Goal: Register for event/course

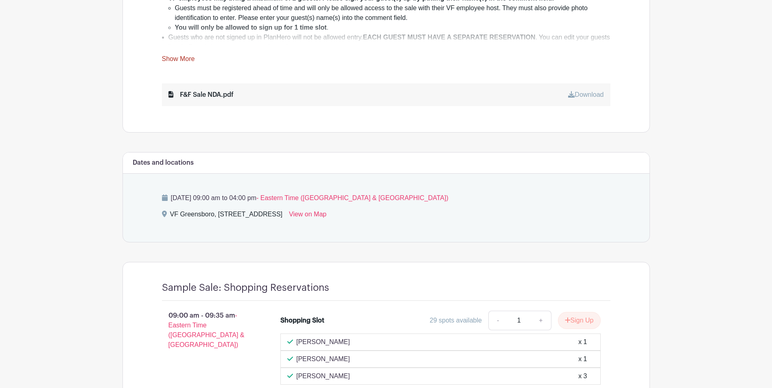
scroll to position [529, 0]
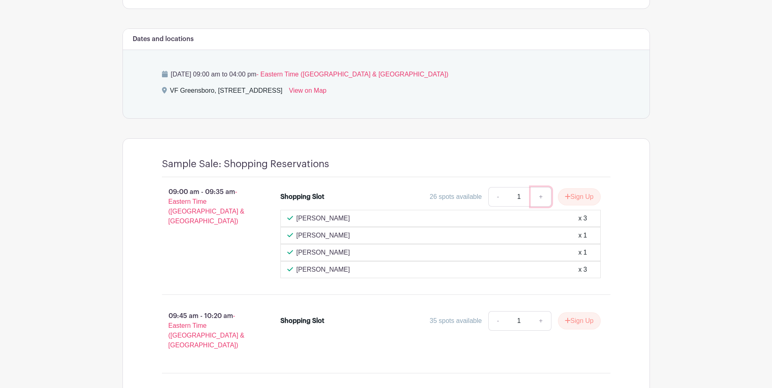
click at [537, 198] on link "+" at bounding box center [541, 197] width 20 height 20
type input "2"
click at [574, 197] on button "Sign Up" at bounding box center [579, 196] width 43 height 17
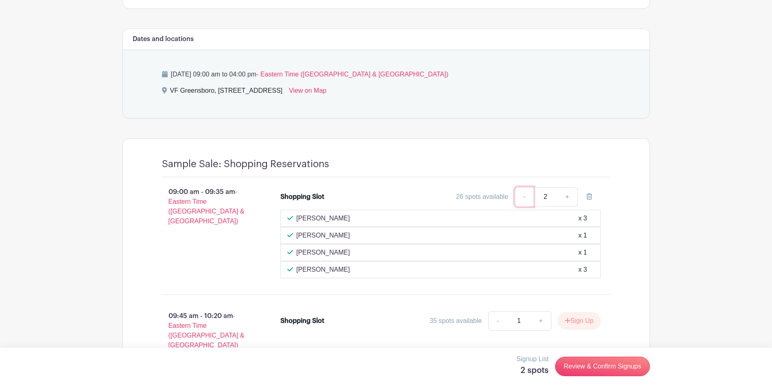
click at [523, 196] on link "-" at bounding box center [524, 197] width 19 height 20
type input "1"
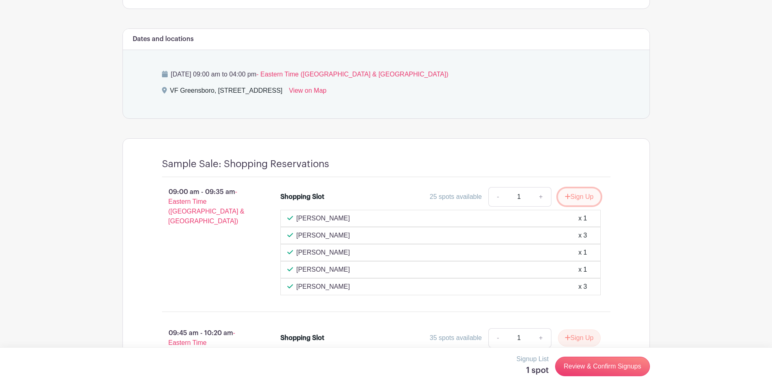
click at [587, 196] on button "Sign Up" at bounding box center [579, 196] width 43 height 17
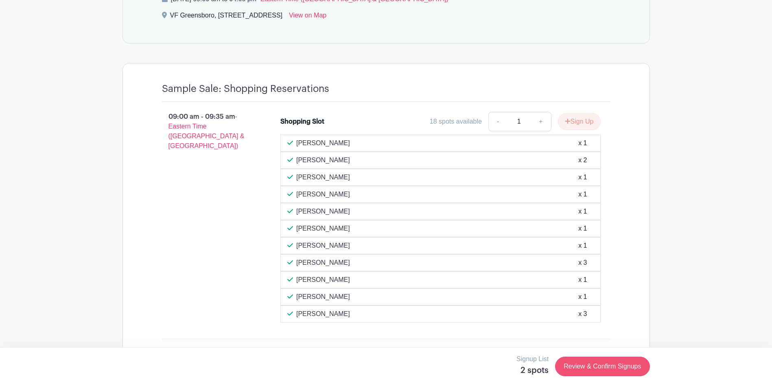
scroll to position [610, 0]
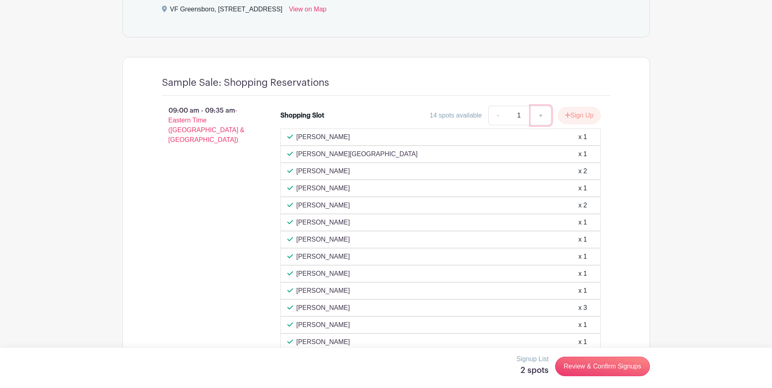
click at [541, 115] on link "+" at bounding box center [541, 116] width 20 height 20
type input "2"
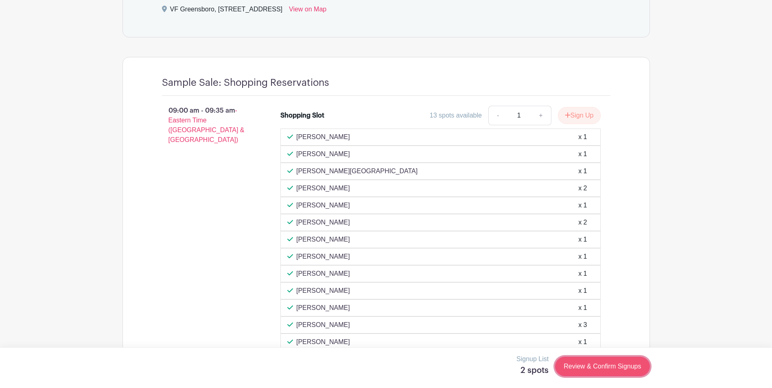
click at [605, 367] on link "Review & Confirm Signups" at bounding box center [602, 367] width 94 height 20
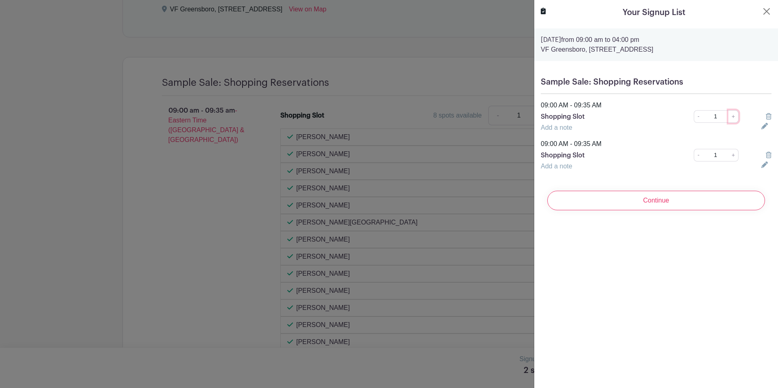
click at [728, 115] on link "+" at bounding box center [733, 116] width 10 height 13
type input "3"
click at [766, 157] on icon at bounding box center [769, 155] width 6 height 7
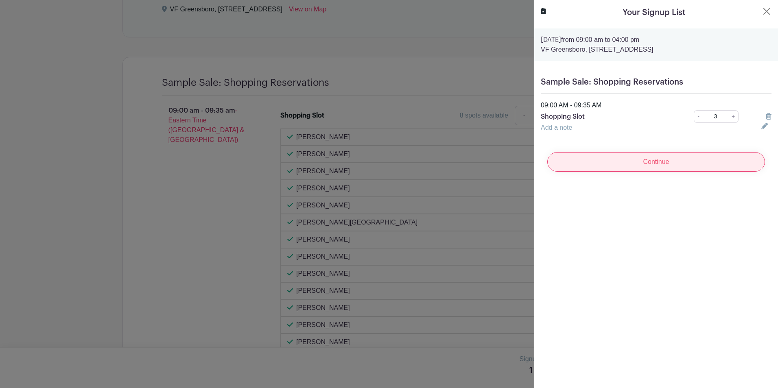
click at [669, 163] on input "Continue" at bounding box center [656, 162] width 218 height 20
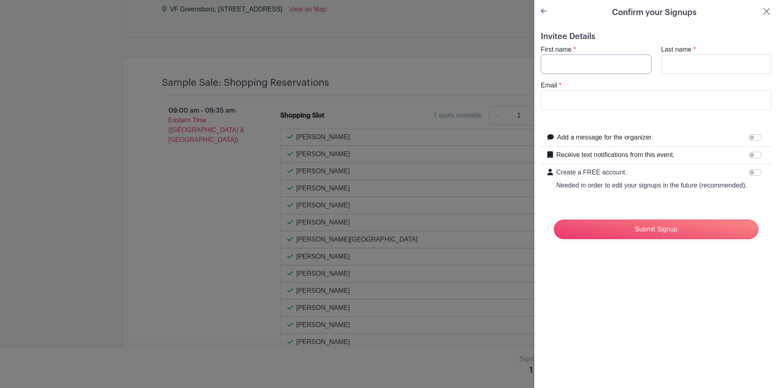
click at [602, 66] on input "First name" at bounding box center [596, 65] width 111 height 20
type input "m"
click at [762, 12] on button "Close" at bounding box center [767, 12] width 10 height 10
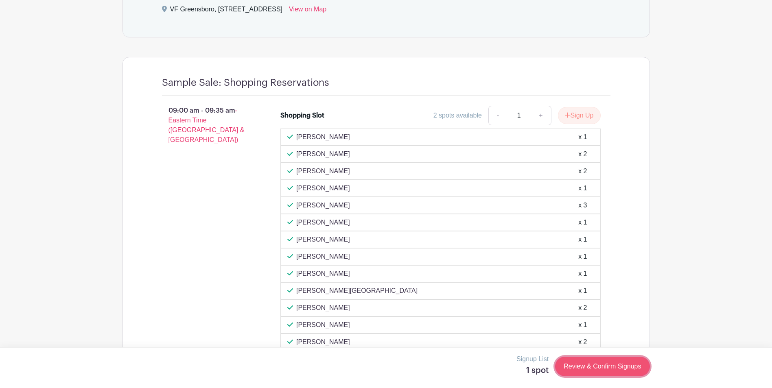
click at [598, 370] on link "Review & Confirm Signups" at bounding box center [602, 367] width 94 height 20
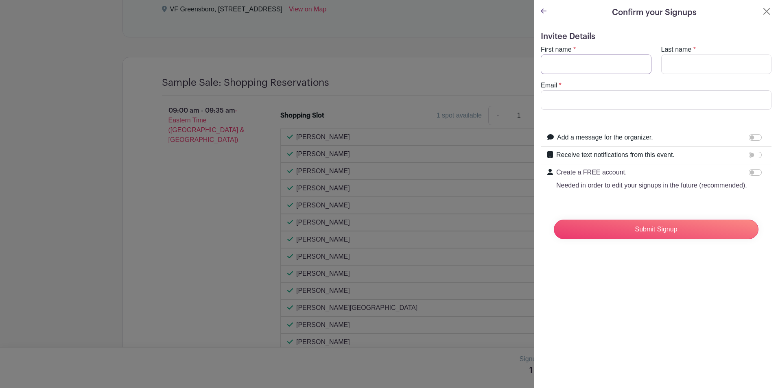
click at [593, 65] on input "First name" at bounding box center [596, 65] width 111 height 20
type input "Miriam"
type input "Perry"
type input "miriam_perry@vfc.com"
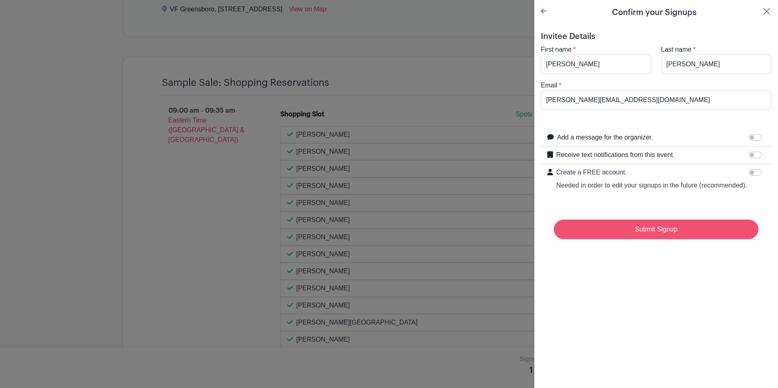
click at [647, 239] on input "Submit Signup" at bounding box center [656, 230] width 205 height 20
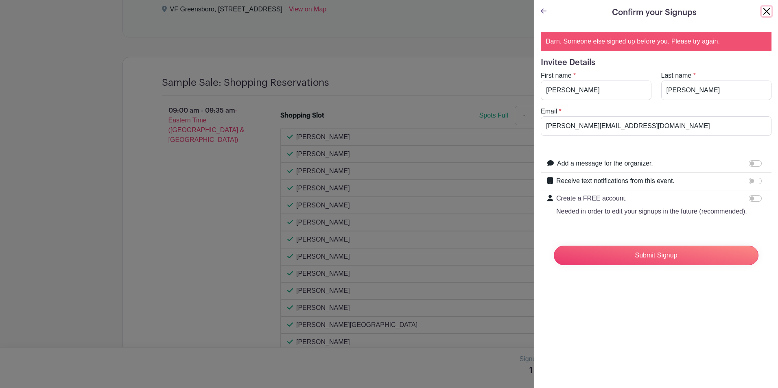
click at [762, 14] on button "Close" at bounding box center [767, 12] width 10 height 10
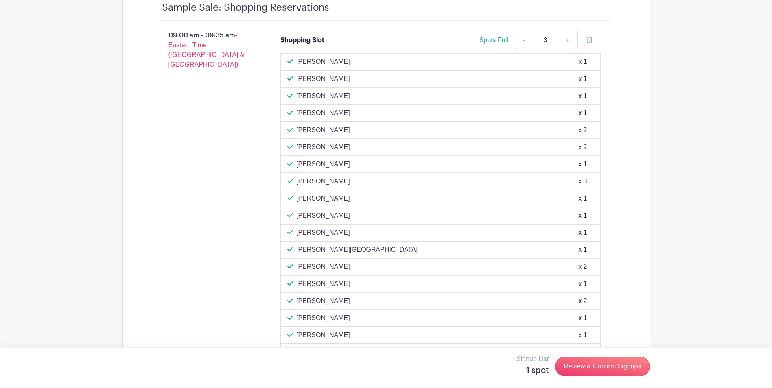
scroll to position [692, 0]
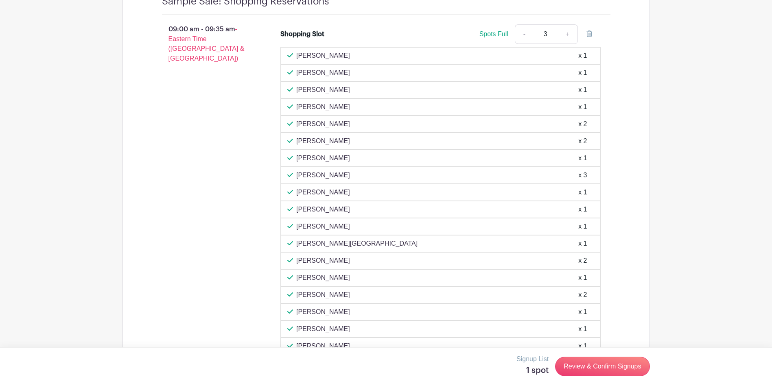
click at [608, 266] on div "Shopping Slot Spots Full - 3 + Tomas Robinson x 1 Audrey Schmelzer x 1 John Rob…" at bounding box center [445, 241] width 356 height 440
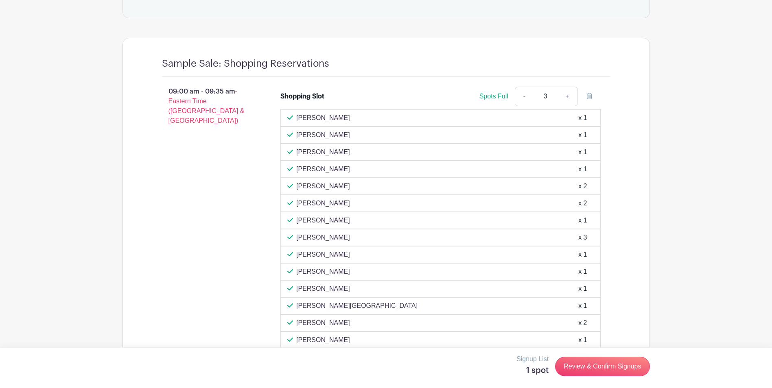
scroll to position [570, 0]
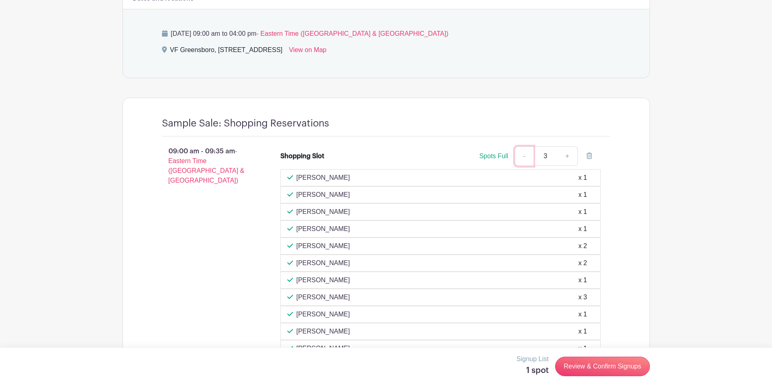
click at [519, 157] on link "-" at bounding box center [524, 157] width 19 height 20
click at [520, 157] on link "-" at bounding box center [524, 157] width 19 height 20
type input "1"
click at [520, 157] on link "-" at bounding box center [524, 157] width 19 height 20
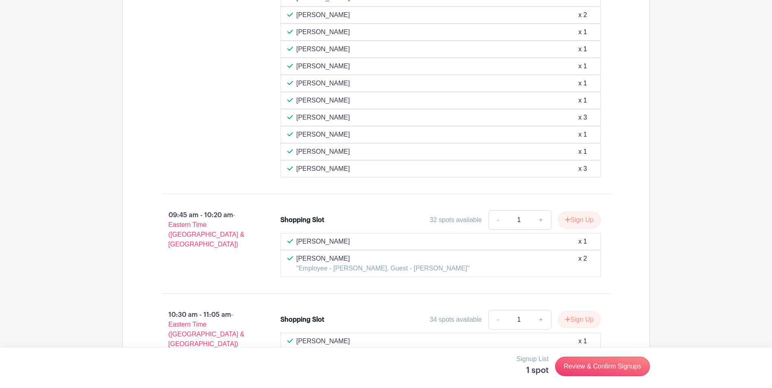
scroll to position [1017, 0]
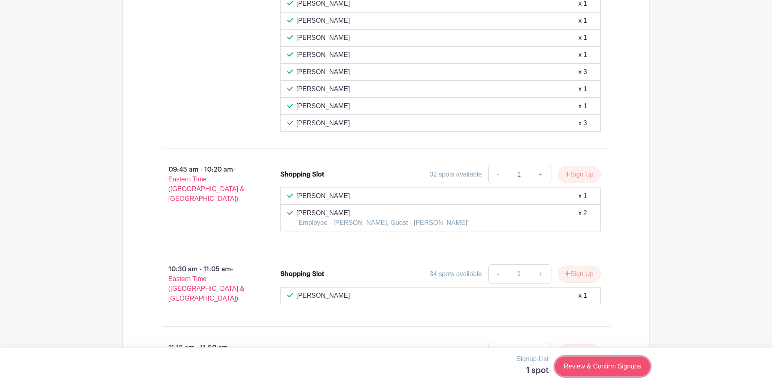
click at [595, 366] on link "Review & Confirm Signups" at bounding box center [602, 367] width 94 height 20
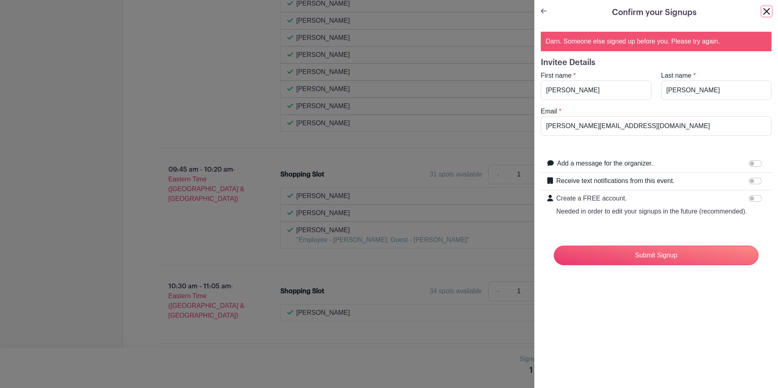
click at [762, 11] on button "Close" at bounding box center [767, 12] width 10 height 10
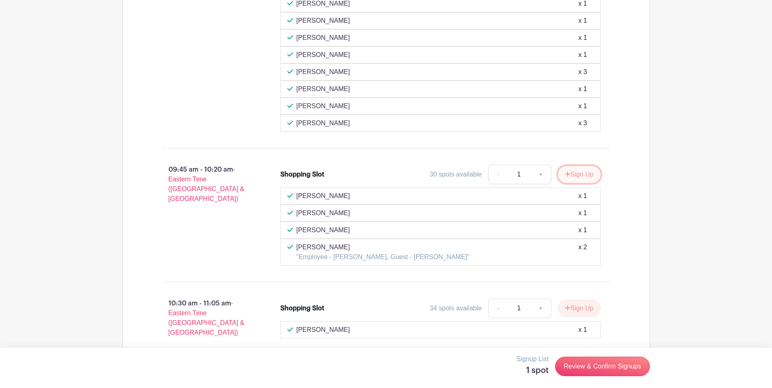
click at [592, 176] on button "Sign Up" at bounding box center [579, 174] width 43 height 17
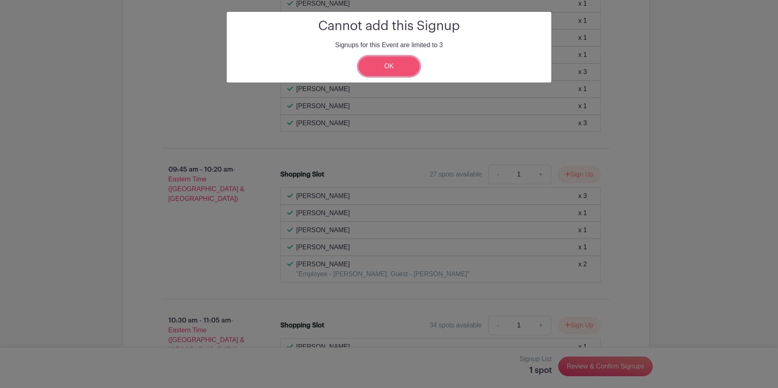
click at [388, 66] on link "OK" at bounding box center [389, 67] width 61 height 20
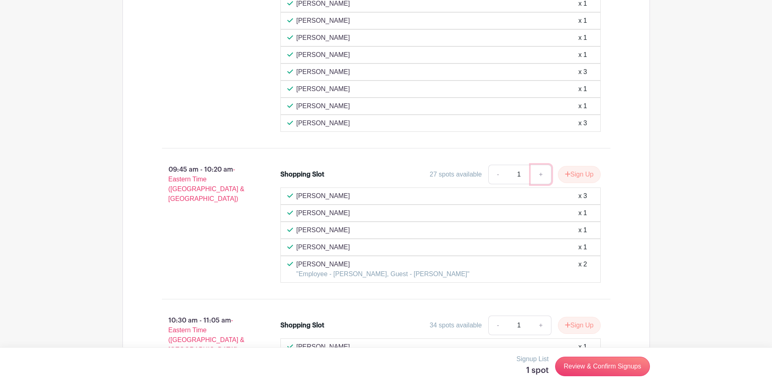
click at [542, 176] on link "+" at bounding box center [541, 175] width 20 height 20
click at [540, 175] on link "+" at bounding box center [541, 175] width 20 height 20
type input "3"
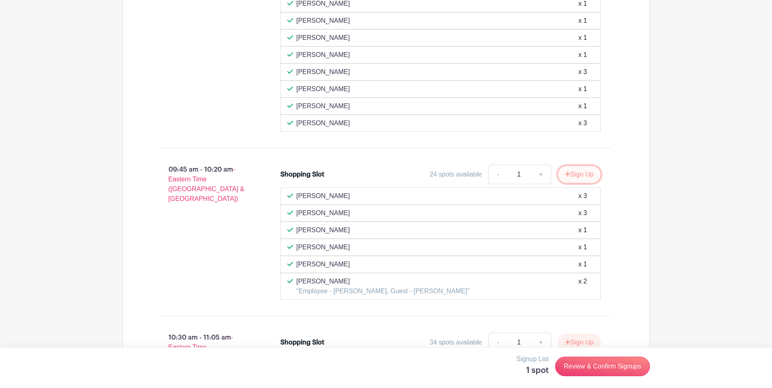
click at [580, 178] on button "Sign Up" at bounding box center [579, 174] width 43 height 17
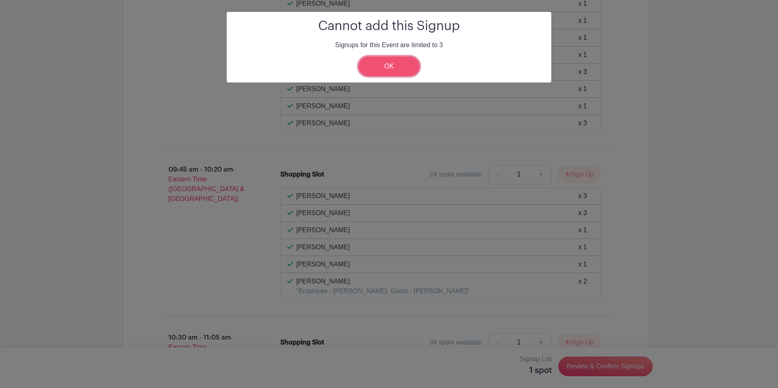
click at [392, 65] on link "OK" at bounding box center [389, 67] width 61 height 20
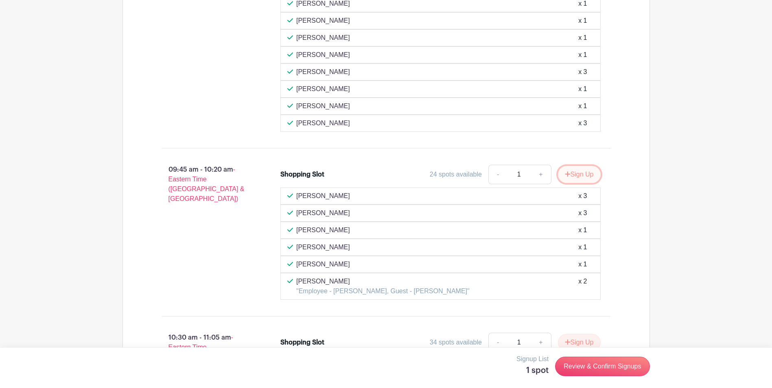
click at [577, 174] on button "Sign Up" at bounding box center [579, 174] width 43 height 17
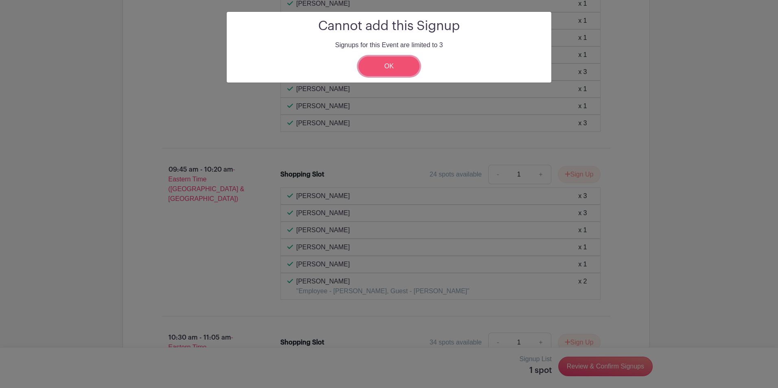
click at [375, 69] on link "OK" at bounding box center [389, 67] width 61 height 20
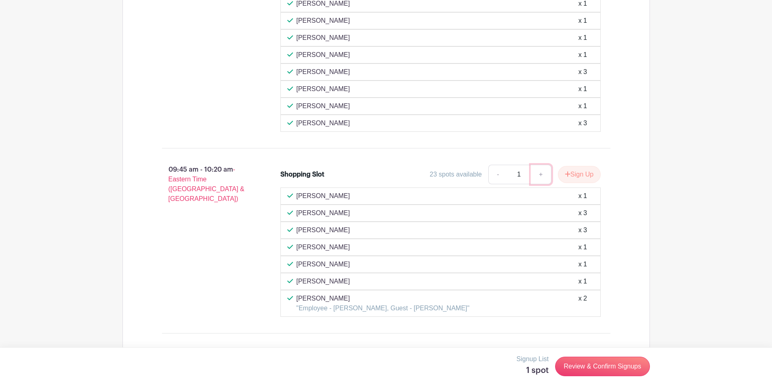
click at [539, 174] on link "+" at bounding box center [541, 175] width 20 height 20
click at [540, 174] on link "+" at bounding box center [541, 175] width 20 height 20
type input "3"
click at [578, 175] on button "Sign Up" at bounding box center [579, 174] width 43 height 17
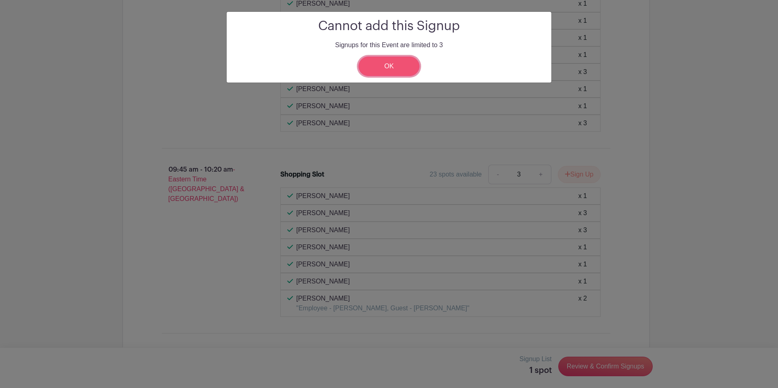
click at [402, 74] on link "OK" at bounding box center [389, 67] width 61 height 20
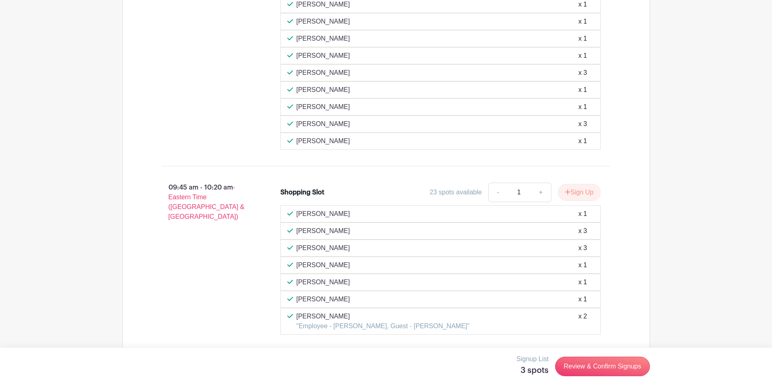
scroll to position [1017, 0]
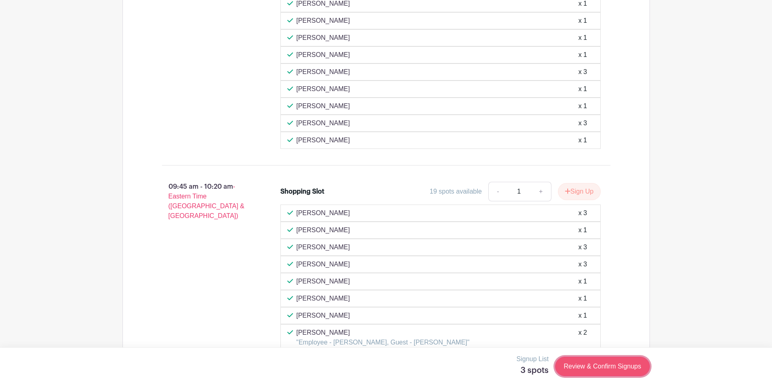
click at [623, 370] on link "Review & Confirm Signups" at bounding box center [602, 367] width 94 height 20
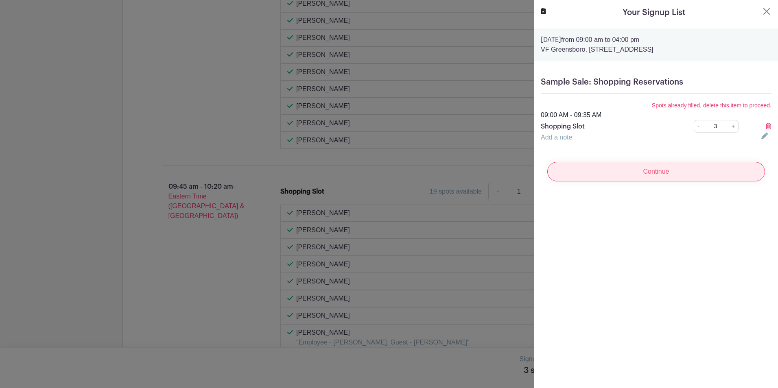
click at [668, 175] on input "Continue" at bounding box center [656, 172] width 218 height 20
click at [766, 126] on icon at bounding box center [769, 126] width 6 height 7
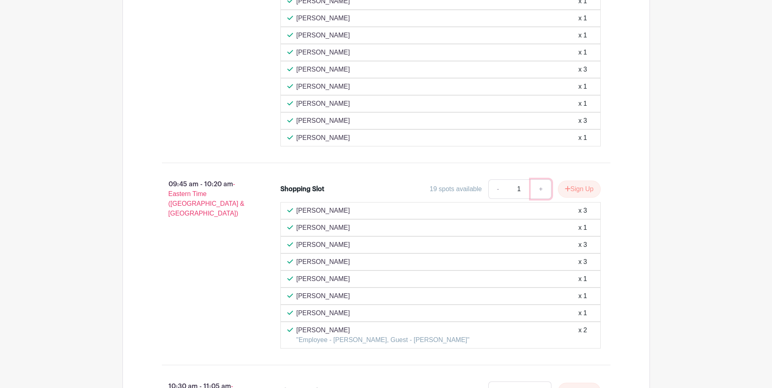
click at [538, 190] on link "+" at bounding box center [541, 189] width 20 height 20
click at [536, 190] on link "+" at bounding box center [541, 189] width 20 height 20
type input "3"
click at [578, 187] on button "Sign Up" at bounding box center [579, 189] width 43 height 17
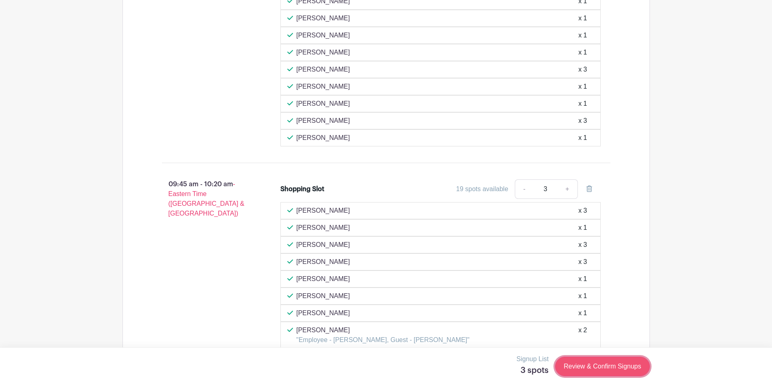
click at [613, 369] on link "Review & Confirm Signups" at bounding box center [602, 367] width 94 height 20
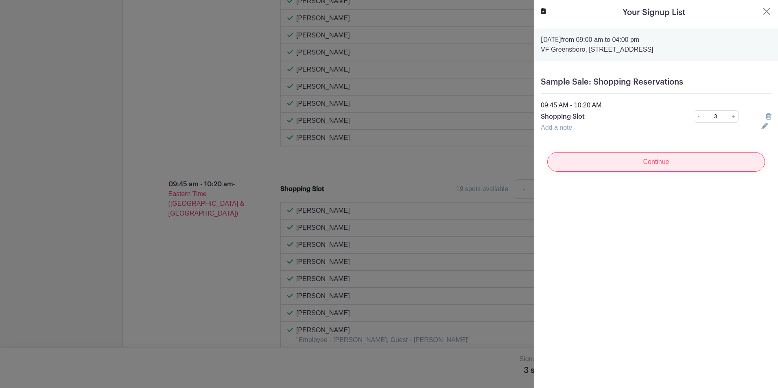
click at [663, 164] on input "Continue" at bounding box center [656, 162] width 218 height 20
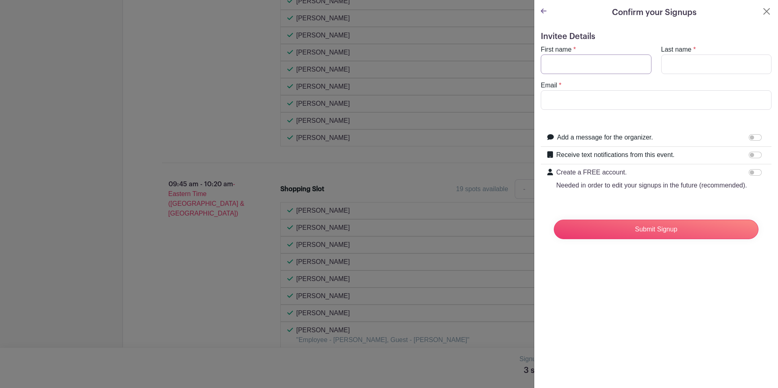
click at [593, 65] on input "First name" at bounding box center [596, 65] width 111 height 20
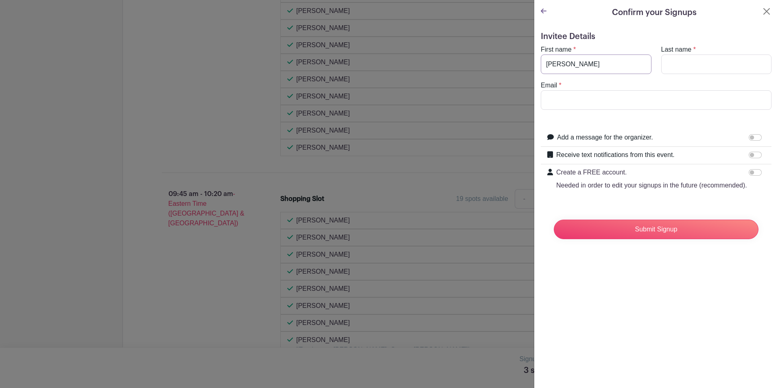
type input "mIRIAM"
type input "PERRY"
type input "miriam_perry@vfc.com"
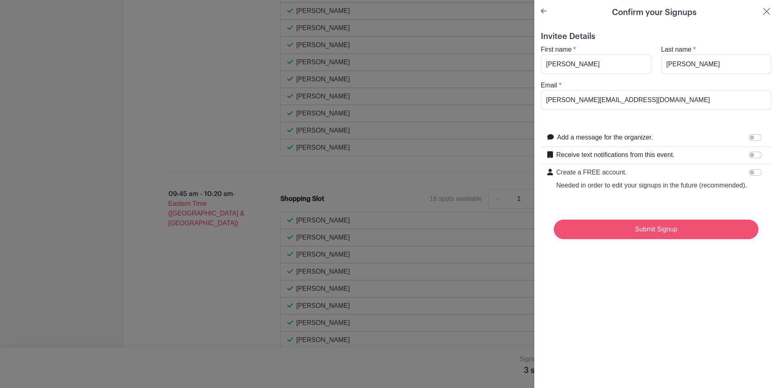
click at [647, 239] on input "Submit Signup" at bounding box center [656, 230] width 205 height 20
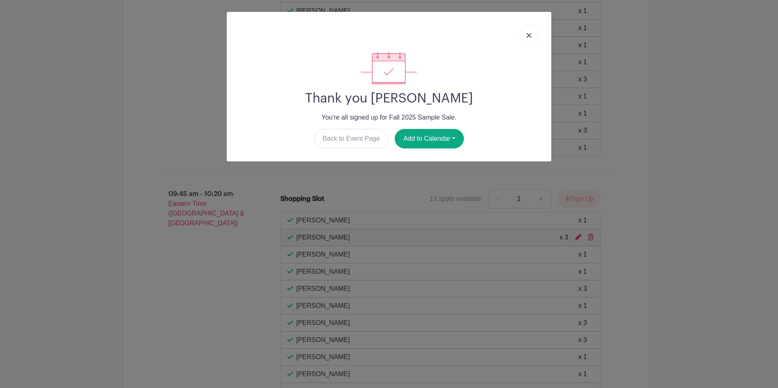
click at [525, 36] on link at bounding box center [529, 35] width 19 height 20
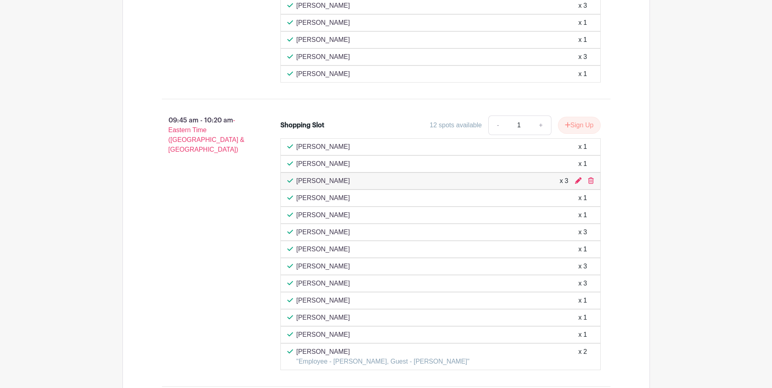
scroll to position [1140, 0]
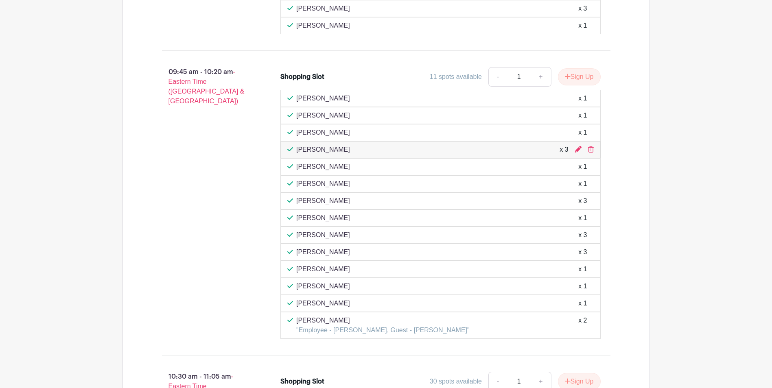
click at [627, 164] on div "09:45 am - 10:20 am - Eastern Time (US & Canada) Shopping Slot 11 spots availab…" at bounding box center [386, 202] width 488 height 291
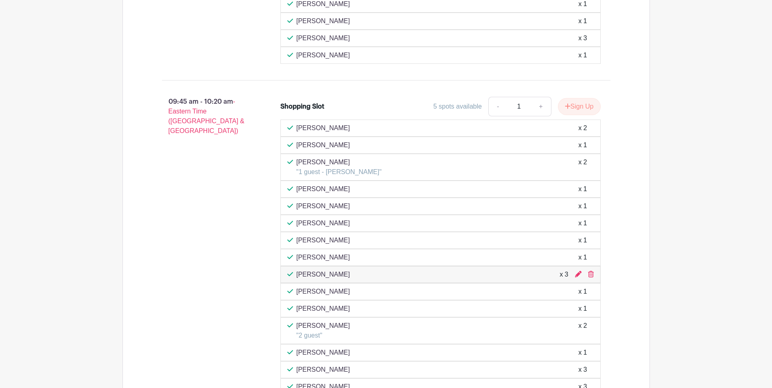
scroll to position [1166, 0]
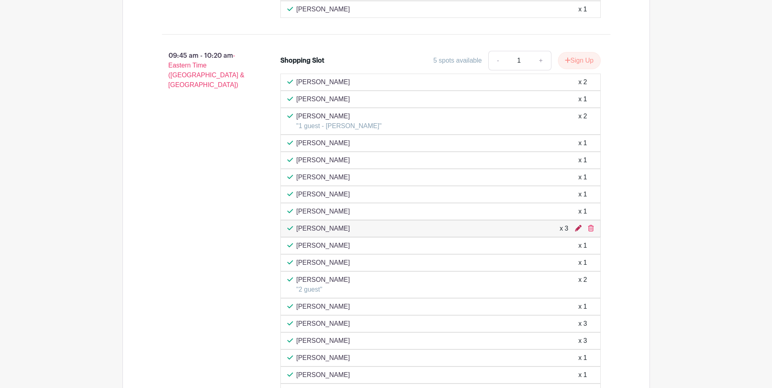
click at [579, 227] on icon at bounding box center [578, 228] width 7 height 7
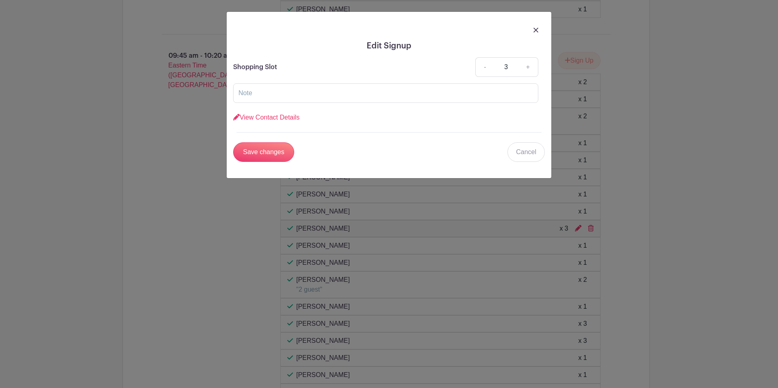
click at [531, 31] on div at bounding box center [389, 29] width 312 height 23
click at [538, 28] on img at bounding box center [536, 30] width 5 height 5
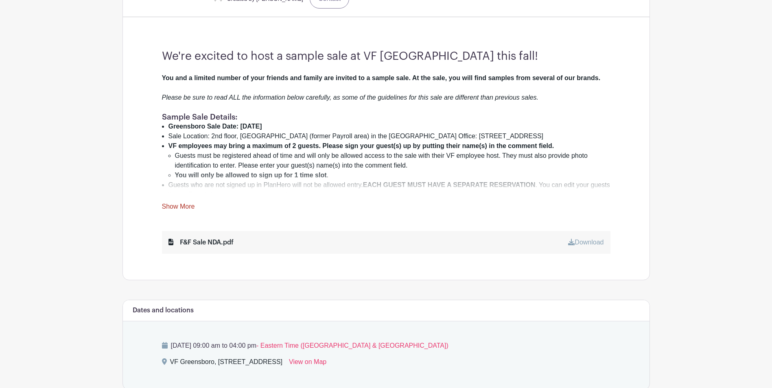
scroll to position [230, 0]
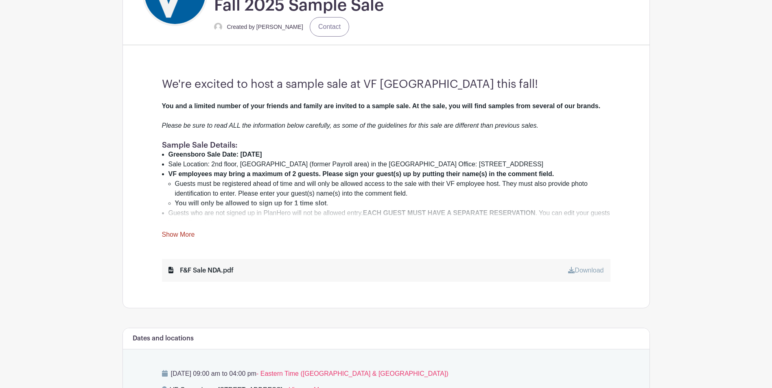
click at [181, 236] on link "Show More" at bounding box center [178, 236] width 33 height 10
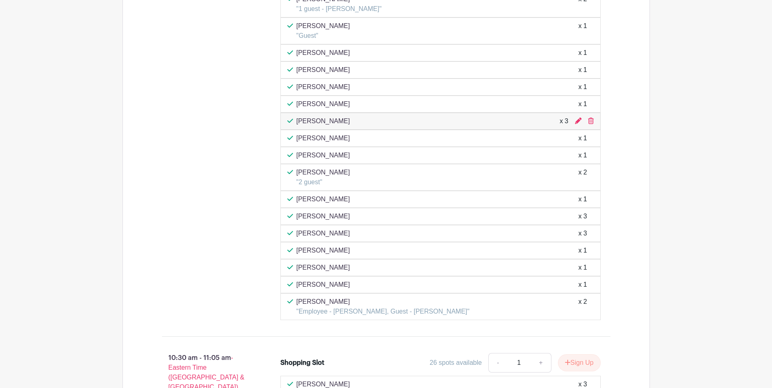
scroll to position [1735, 0]
click at [647, 269] on div "Sample Sale: Shopping Reservations 09:00 am - 09:35 am - Eastern Time (US & Can…" at bounding box center [385, 202] width 527 height 1772
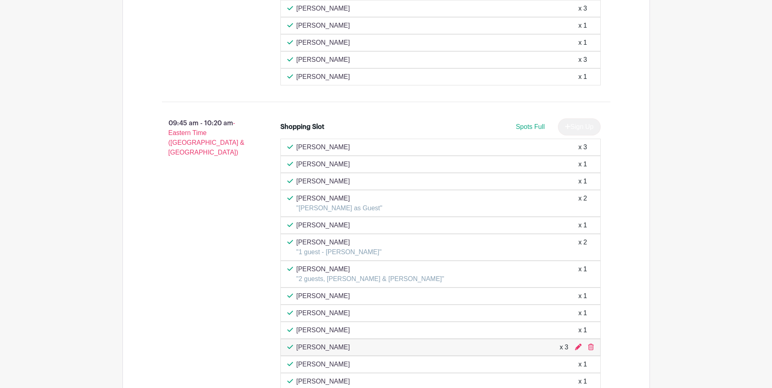
scroll to position [1506, 0]
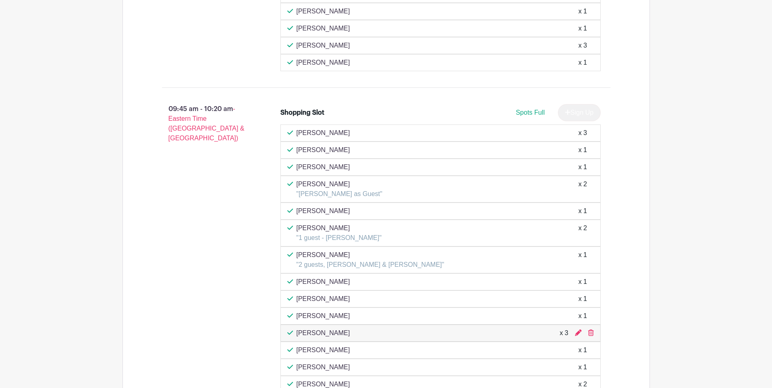
click at [621, 262] on div "Shopping Slot Spots Full Sign Up Debbie Arnold x 3 Dawn PERRY x 1 Sandy Shapcot…" at bounding box center [445, 328] width 356 height 454
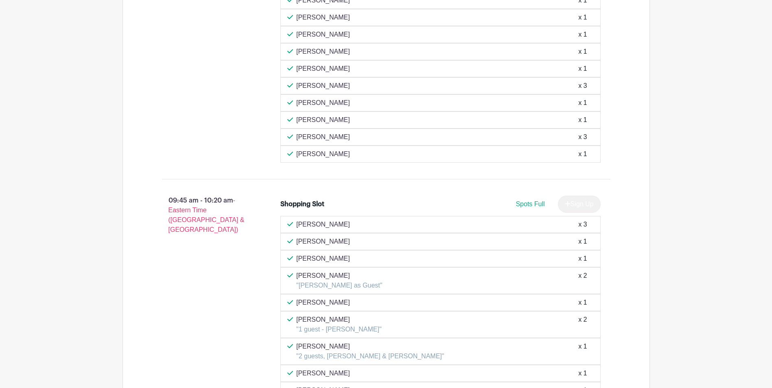
scroll to position [1343, 0]
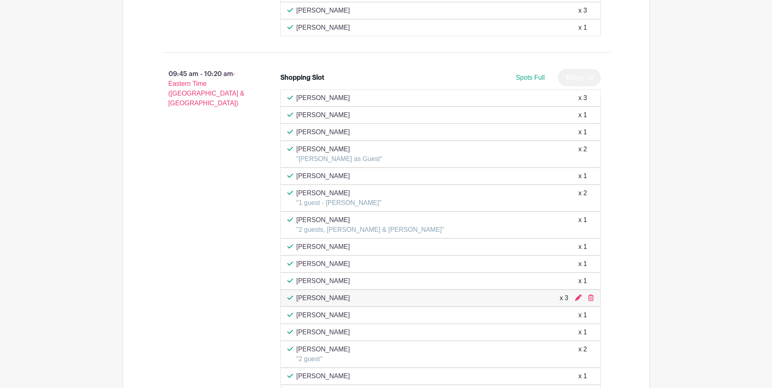
scroll to position [1180, 0]
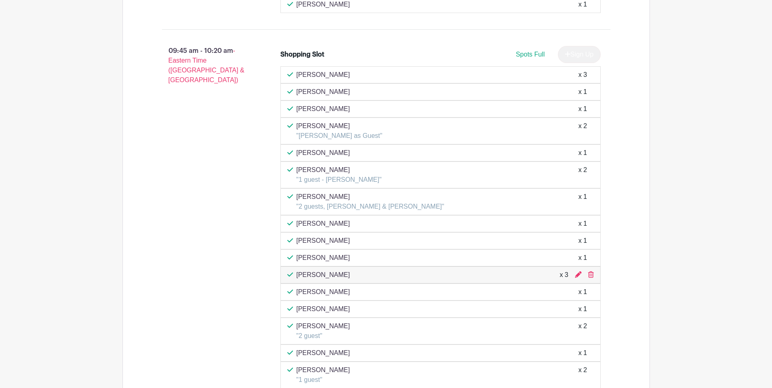
click at [626, 240] on div "09:45 am - 10:20 am - Eastern Time (US & Canada) Shopping Slot Spots Full Sign …" at bounding box center [386, 278] width 488 height 484
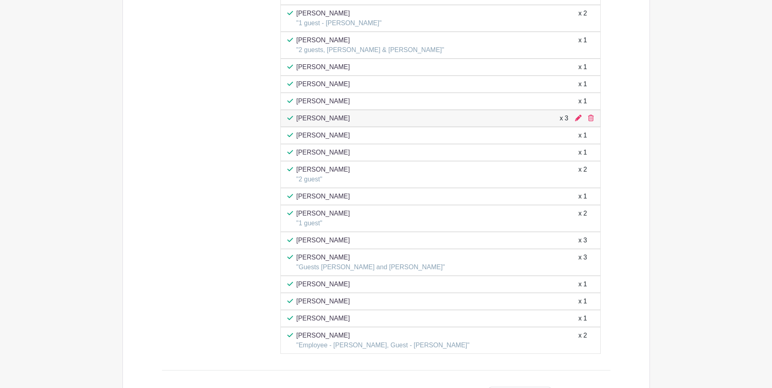
scroll to position [1343, 0]
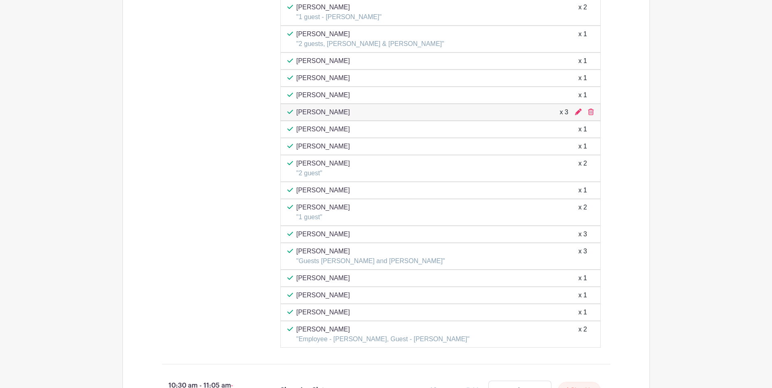
click at [197, 309] on div "09:45 am - 10:20 am - Eastern Time (US & Canada)" at bounding box center [208, 115] width 119 height 471
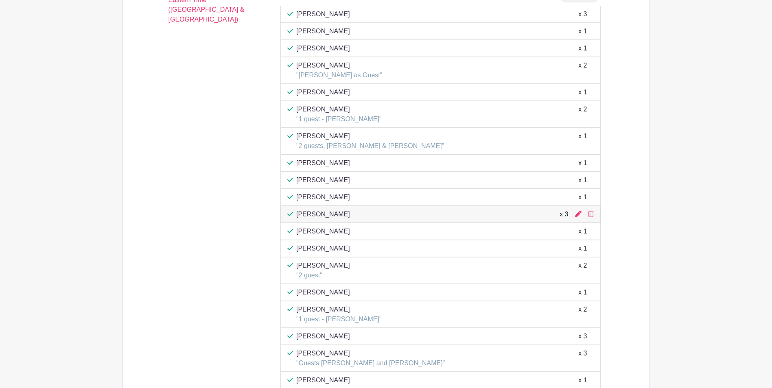
scroll to position [1228, 0]
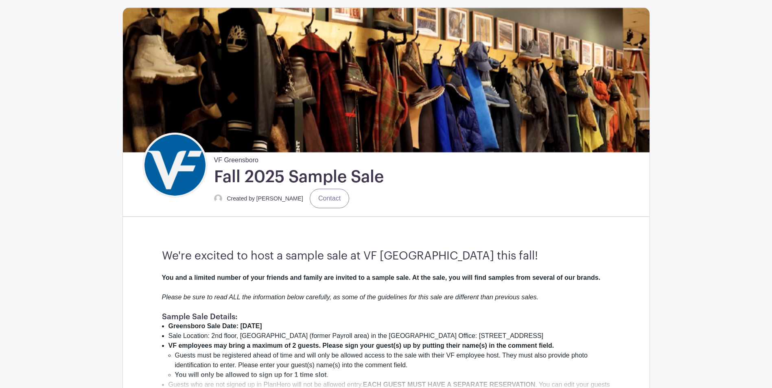
scroll to position [0, 0]
